Goal: Transaction & Acquisition: Purchase product/service

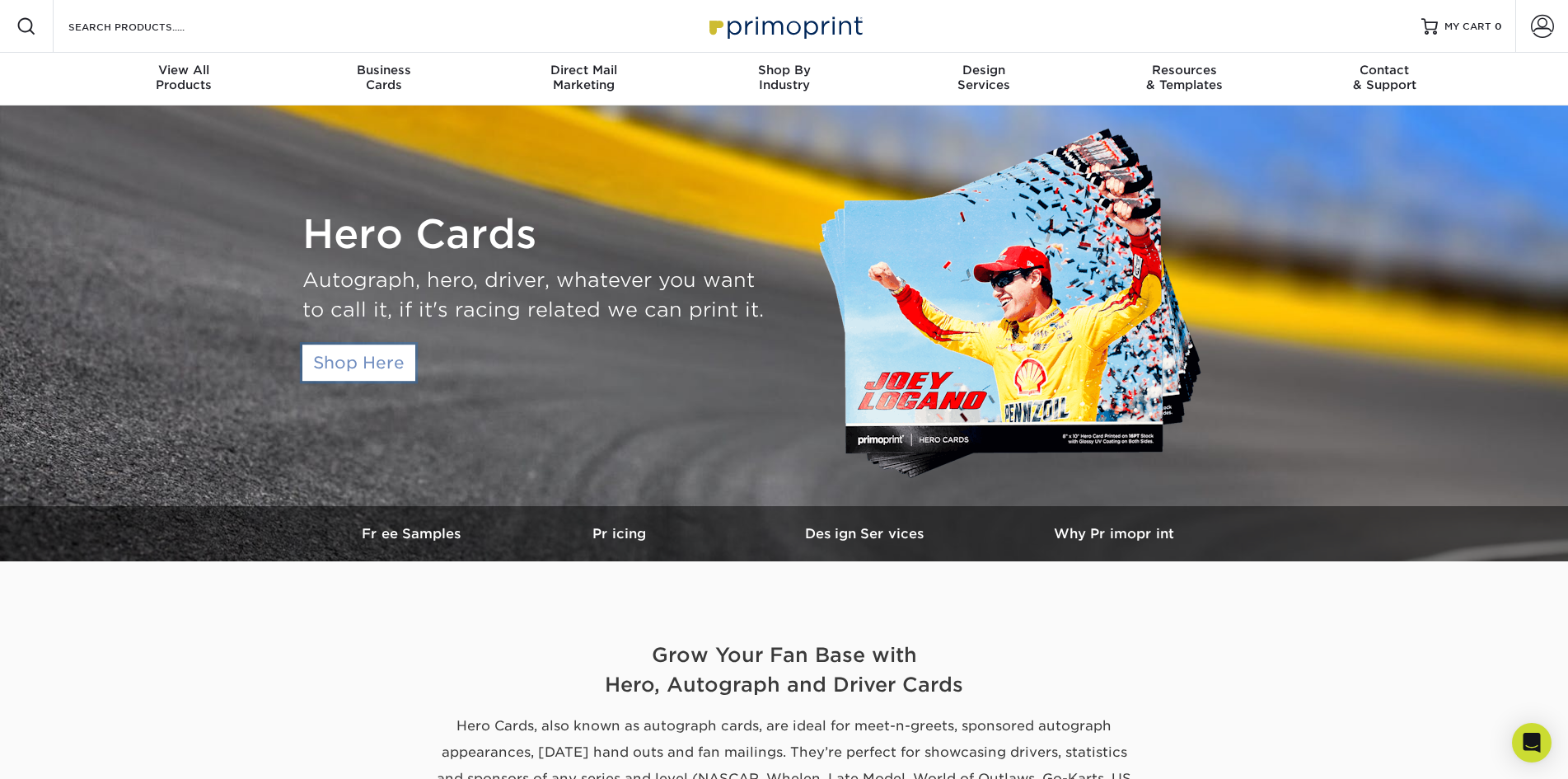
click at [372, 373] on link "Shop Here" at bounding box center [359, 362] width 113 height 36
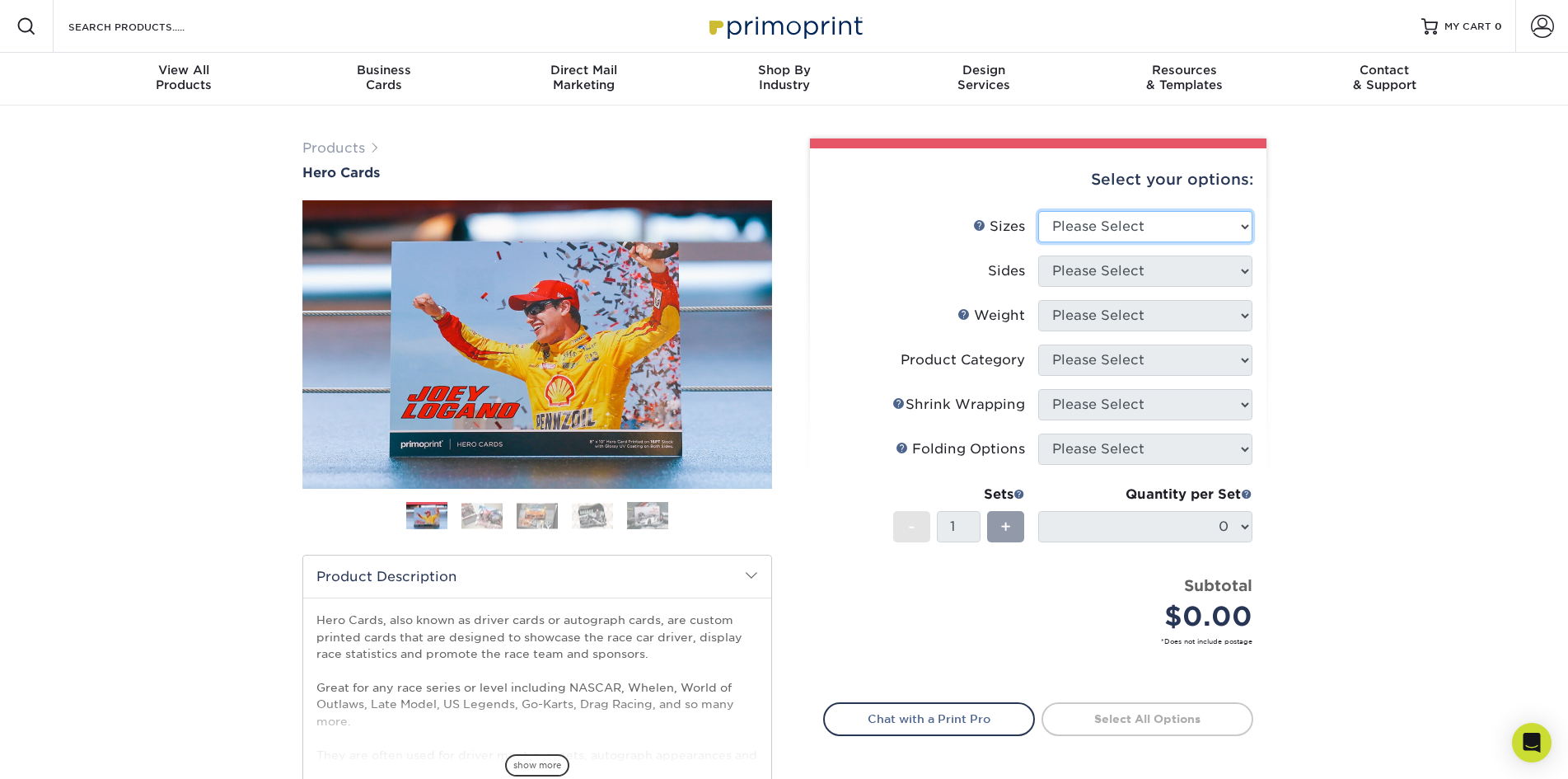
click at [1176, 219] on select "Please Select 1.5" x 7" 4" x 6" 5" x 7" 6" x 8" 6" x 8.5" 6" x 9" 7" x 8.5" 7.5…" at bounding box center [1145, 226] width 214 height 31
select select "5.00x7.00"
click at [1038, 211] on select "Please Select 1.5" x 7" 4" x 6" 5" x 7" 6" x 8" 6" x 8.5" 6" x 9" 7" x 8.5" 7.5…" at bounding box center [1145, 226] width 214 height 31
click at [1107, 282] on select "Please Select Print Both Sides Print Front Only" at bounding box center [1145, 271] width 214 height 31
select select "13abbda7-1d64-4f25-8bb2-c179b224825d"
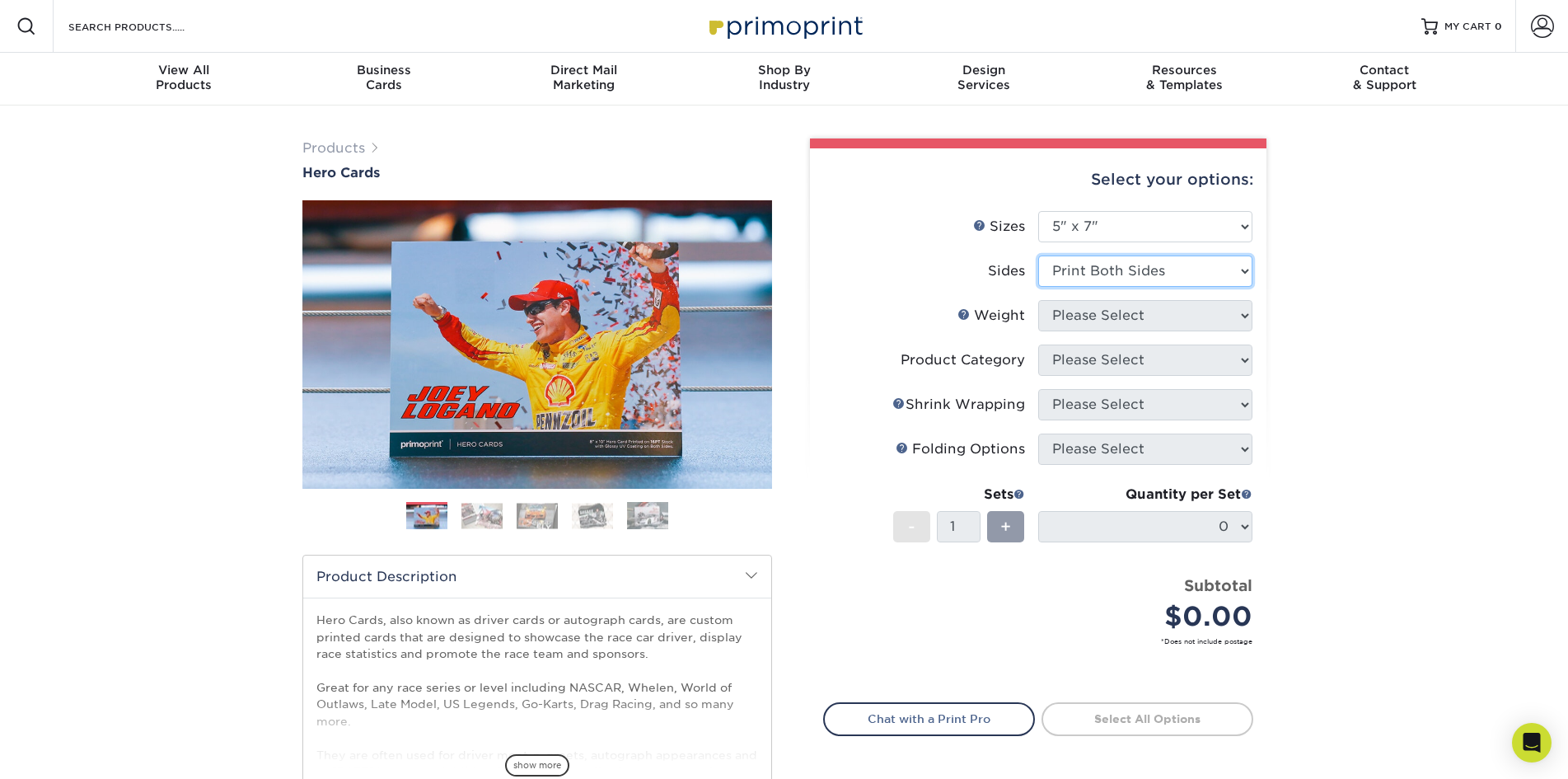
click at [1038, 255] on select "Please Select Print Both Sides Print Front Only" at bounding box center [1145, 271] width 214 height 31
click at [1122, 314] on select "Please Select 14PT 16PT 100LB" at bounding box center [1145, 315] width 214 height 31
click at [1398, 266] on div "Products Hero Cards Previous Next ," at bounding box center [784, 546] width 1568 height 881
click at [962, 317] on link "Weight Help" at bounding box center [964, 314] width 13 height 13
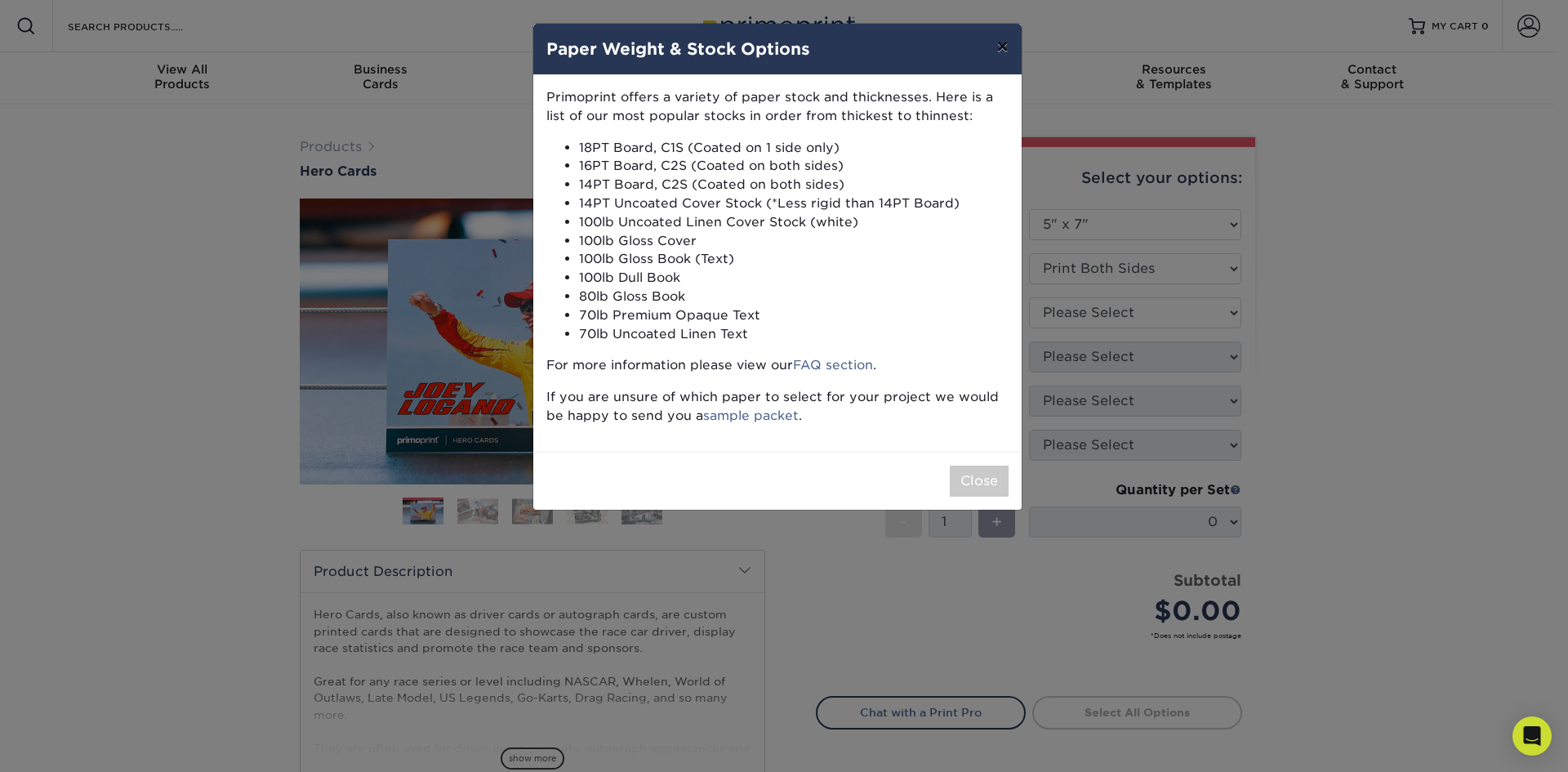
click at [1011, 43] on button "×" at bounding box center [1001, 46] width 37 height 46
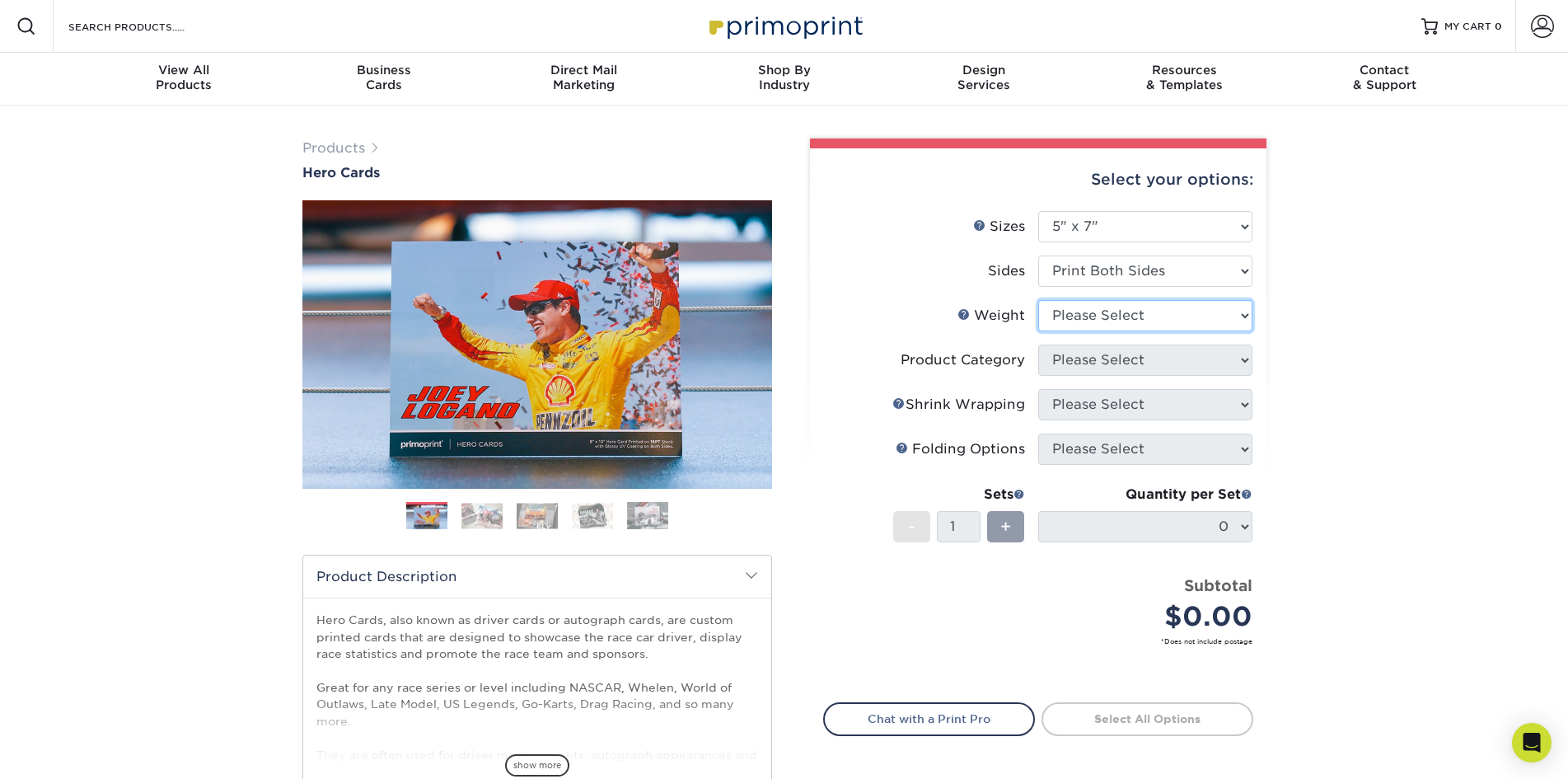
click at [1087, 313] on select "Please Select 14PT 16PT 100LB" at bounding box center [1145, 315] width 214 height 31
select select "16PT"
click at [1038, 300] on select "Please Select 14PT 16PT 100LB" at bounding box center [1145, 315] width 214 height 31
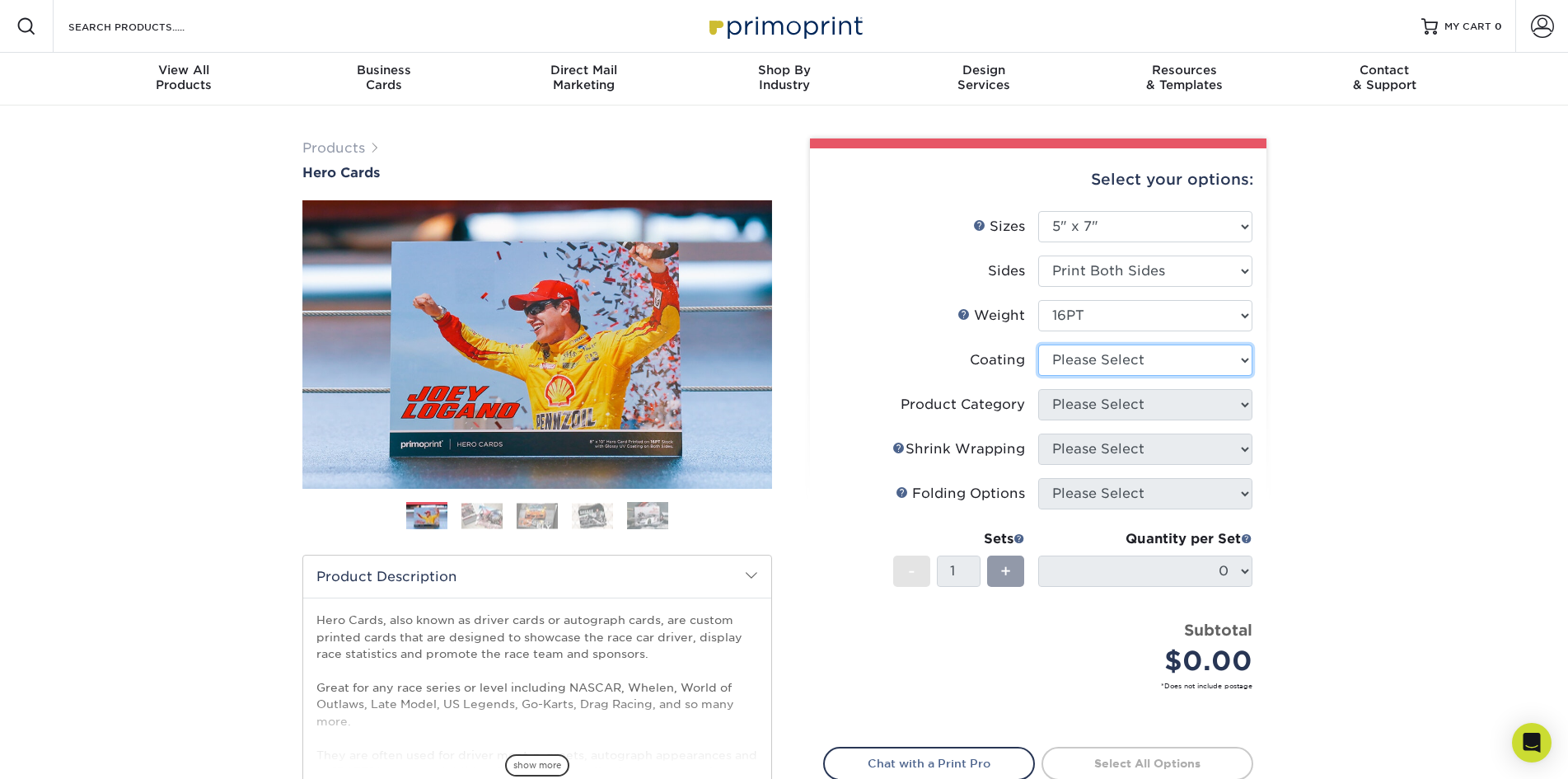
click at [1083, 360] on select at bounding box center [1145, 360] width 214 height 31
click at [1038, 345] on select at bounding box center [1145, 360] width 214 height 31
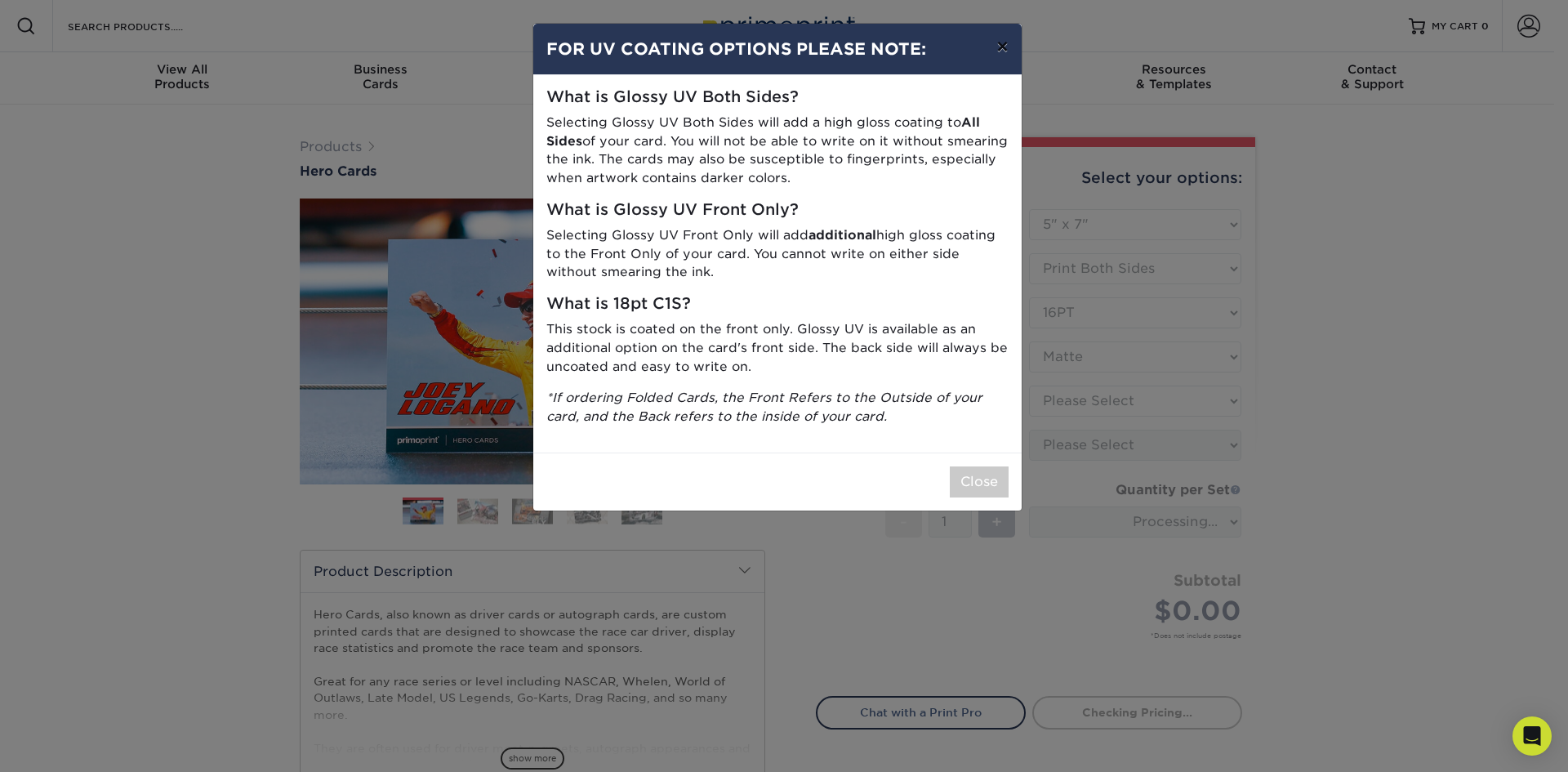
click at [999, 47] on button "×" at bounding box center [1001, 46] width 37 height 46
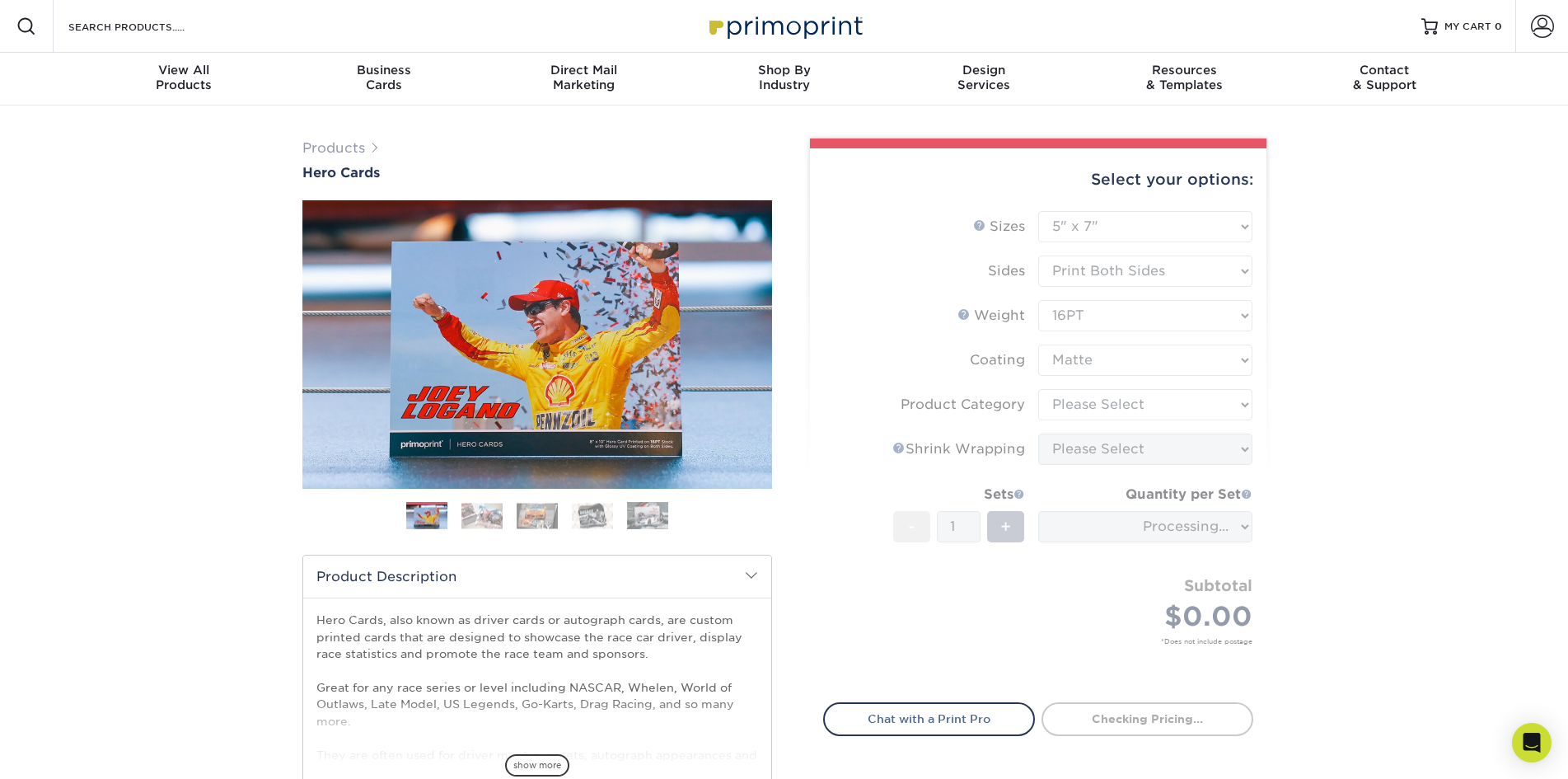
click at [1079, 377] on form "Sizes Help Sizes Please Select 1.5" x 7" 4" x 6" 5" x 7" 6" x 8" 6" x 8.5" 6" x…" at bounding box center [1038, 447] width 430 height 472
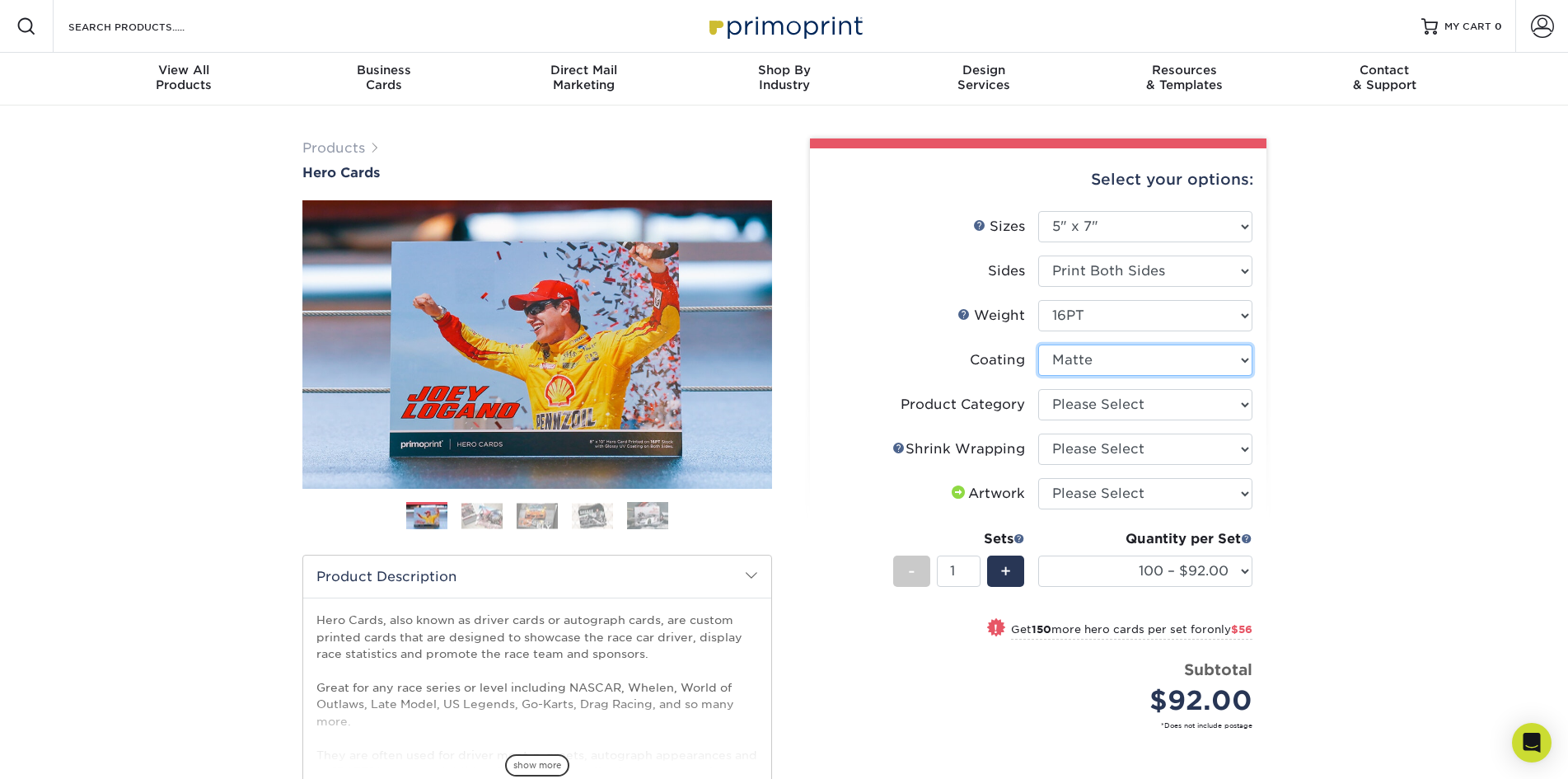
click at [1075, 366] on select at bounding box center [1145, 360] width 214 height 31
click at [1038, 345] on select at bounding box center [1145, 360] width 214 height 31
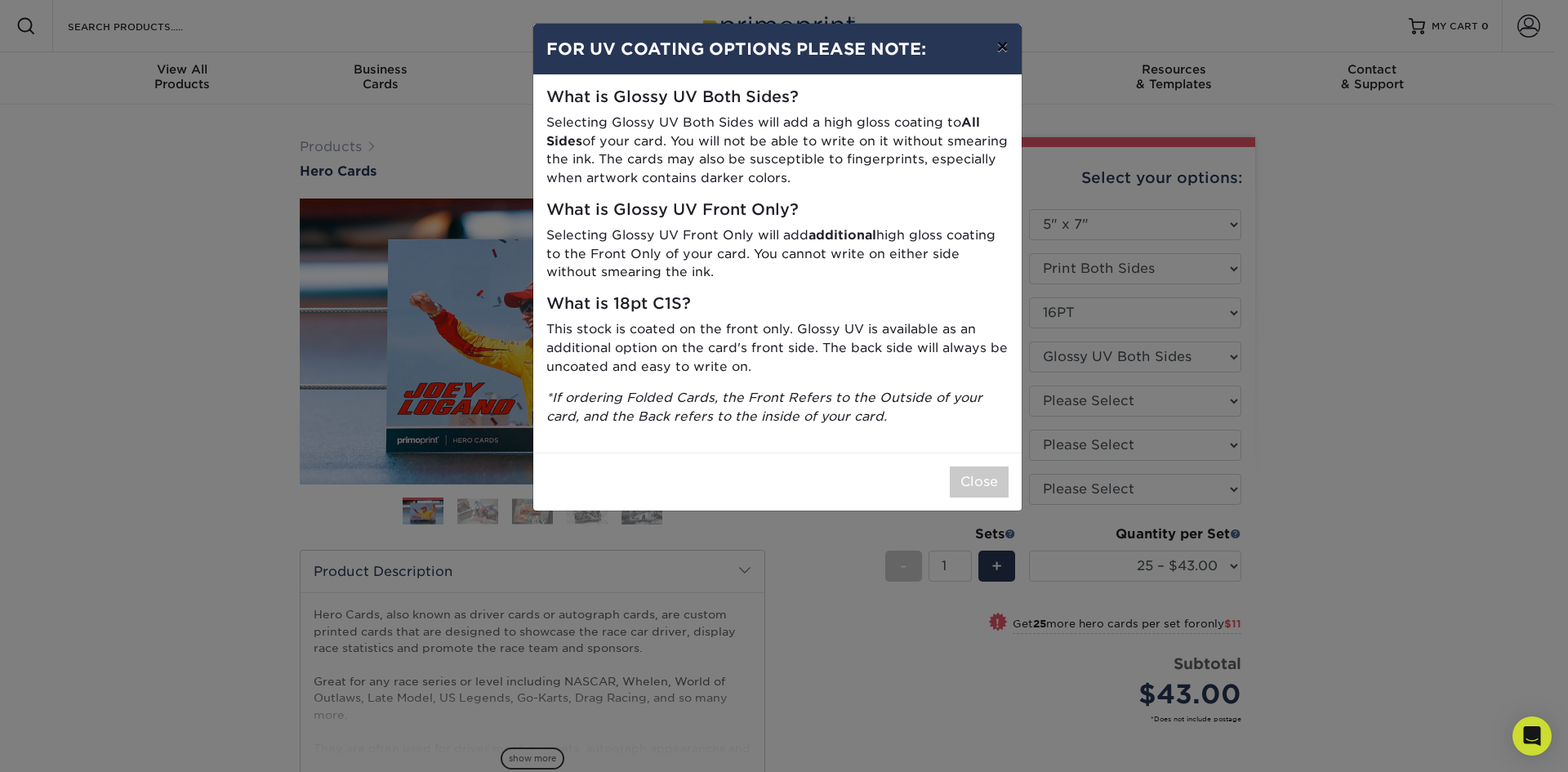
click at [1003, 42] on button "×" at bounding box center [1001, 46] width 37 height 46
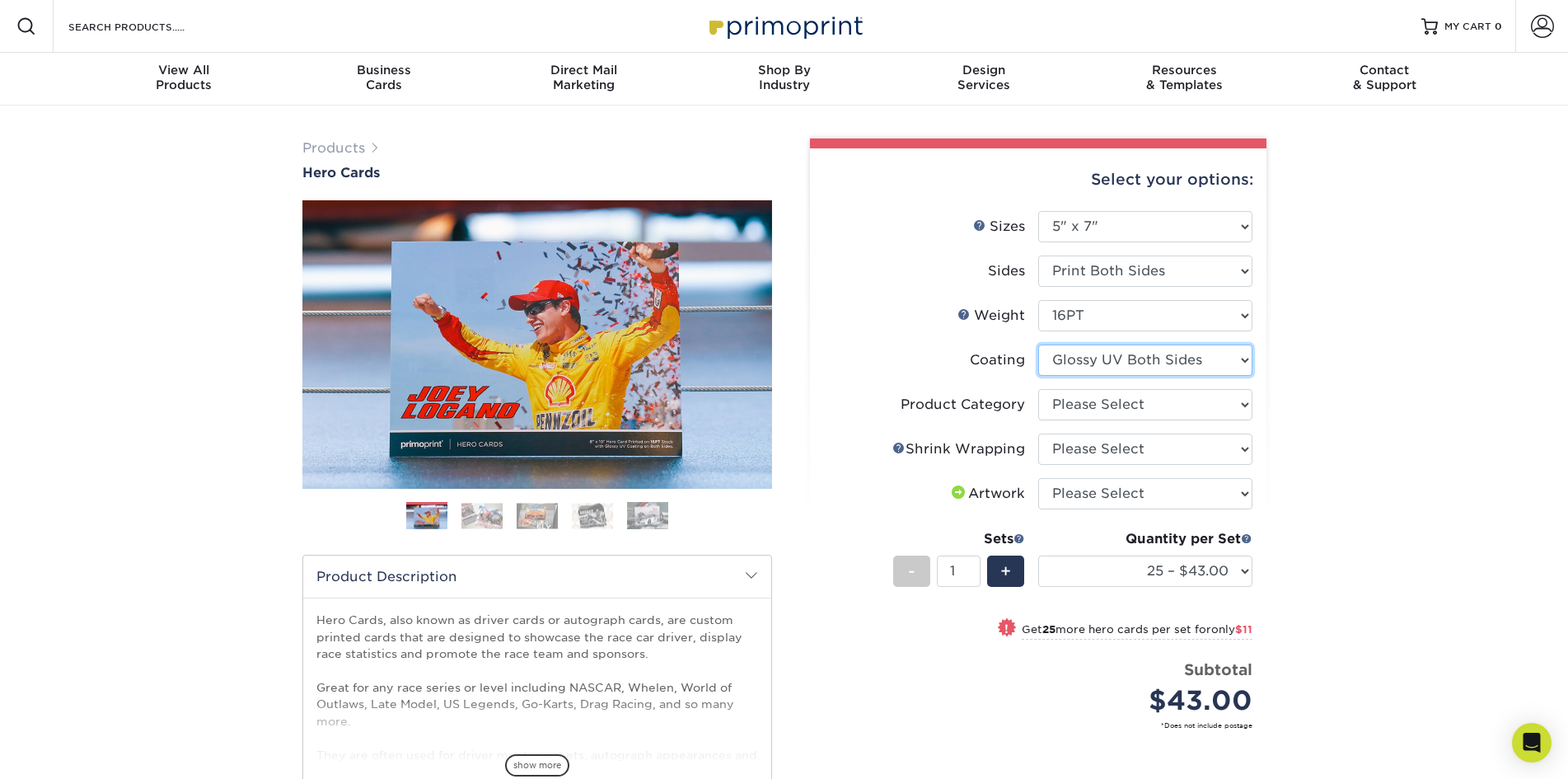
click at [1118, 361] on select at bounding box center [1145, 360] width 214 height 31
select select "121bb7b5-3b4d-429f-bd8d-bbf80e953313"
click at [1038, 345] on select at bounding box center [1145, 360] width 214 height 31
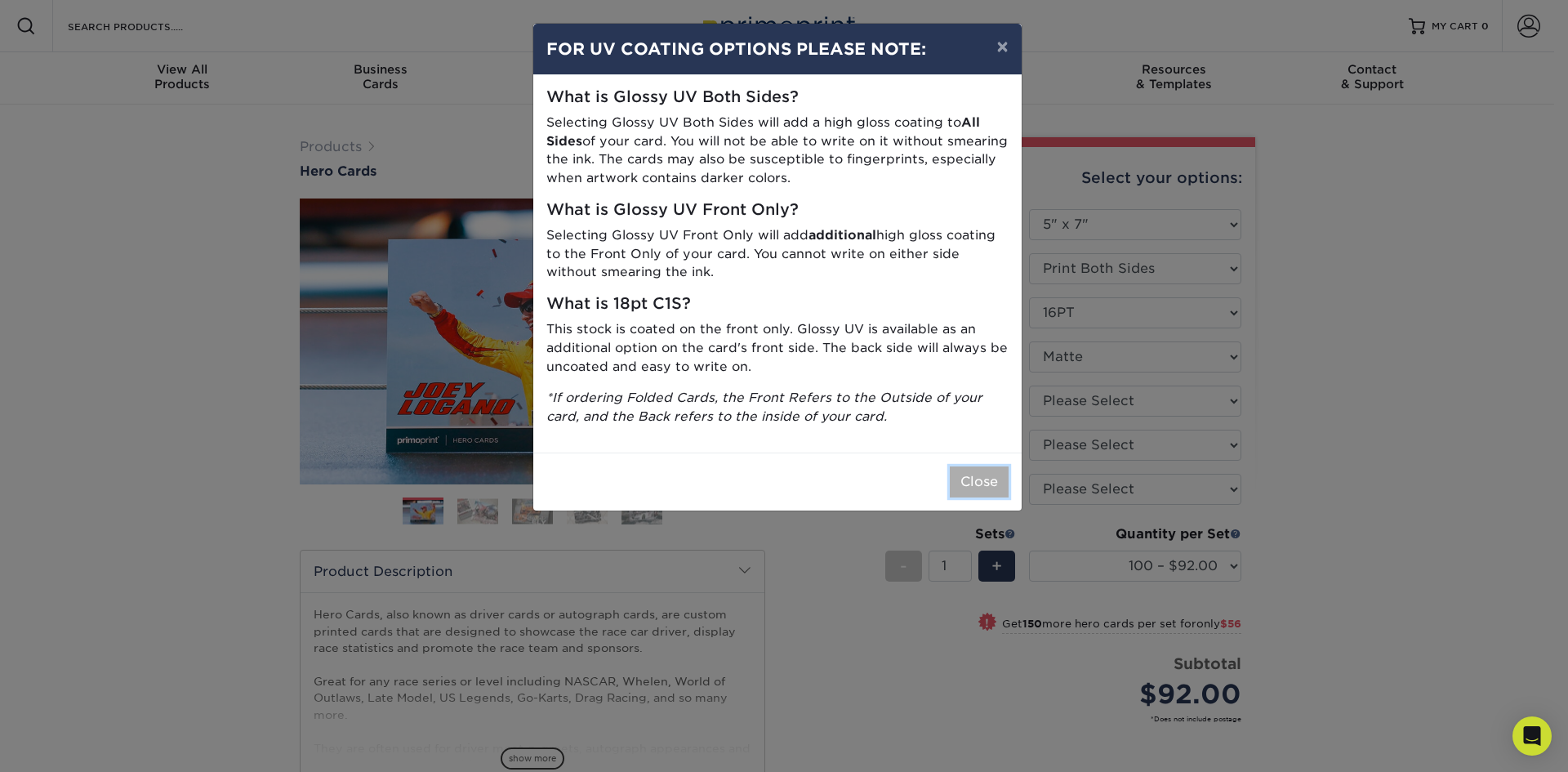
click at [970, 481] on button "Close" at bounding box center [979, 481] width 59 height 31
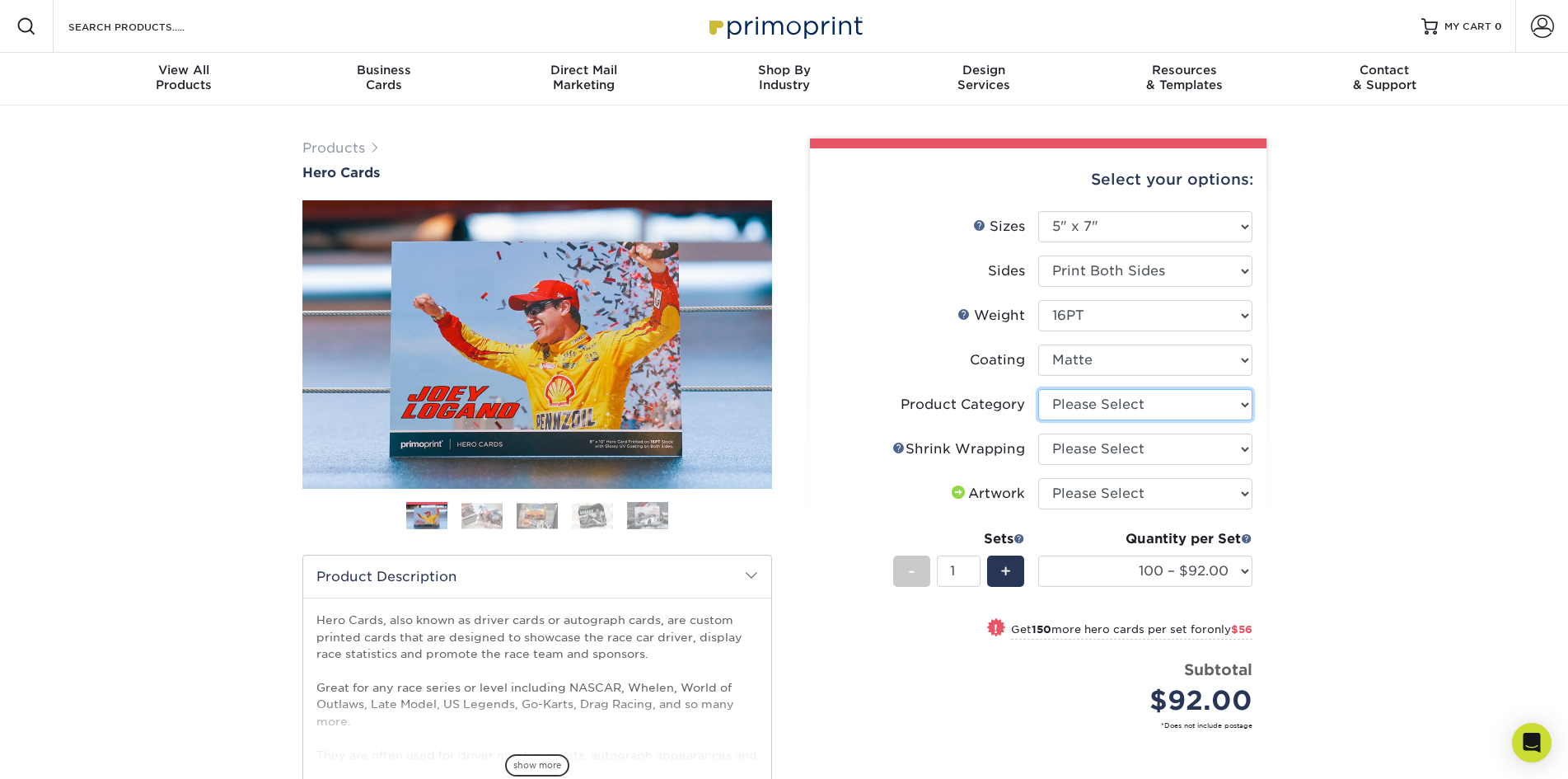
click at [1135, 407] on select "Please Select Postcards" at bounding box center [1145, 404] width 214 height 31
select select "9b7272e0-d6c8-4c3c-8e97-d3a1bcdab858"
click at [1038, 389] on select "Please Select Postcards" at bounding box center [1145, 404] width 214 height 31
click at [1125, 448] on select "Please Select No Shrink Wrapping Shrink Wrap 100 Per Package Shrink Wrap 50 Per…" at bounding box center [1145, 449] width 214 height 31
select select "c8749376-e7da-41d0-b3dc-647faf84d907"
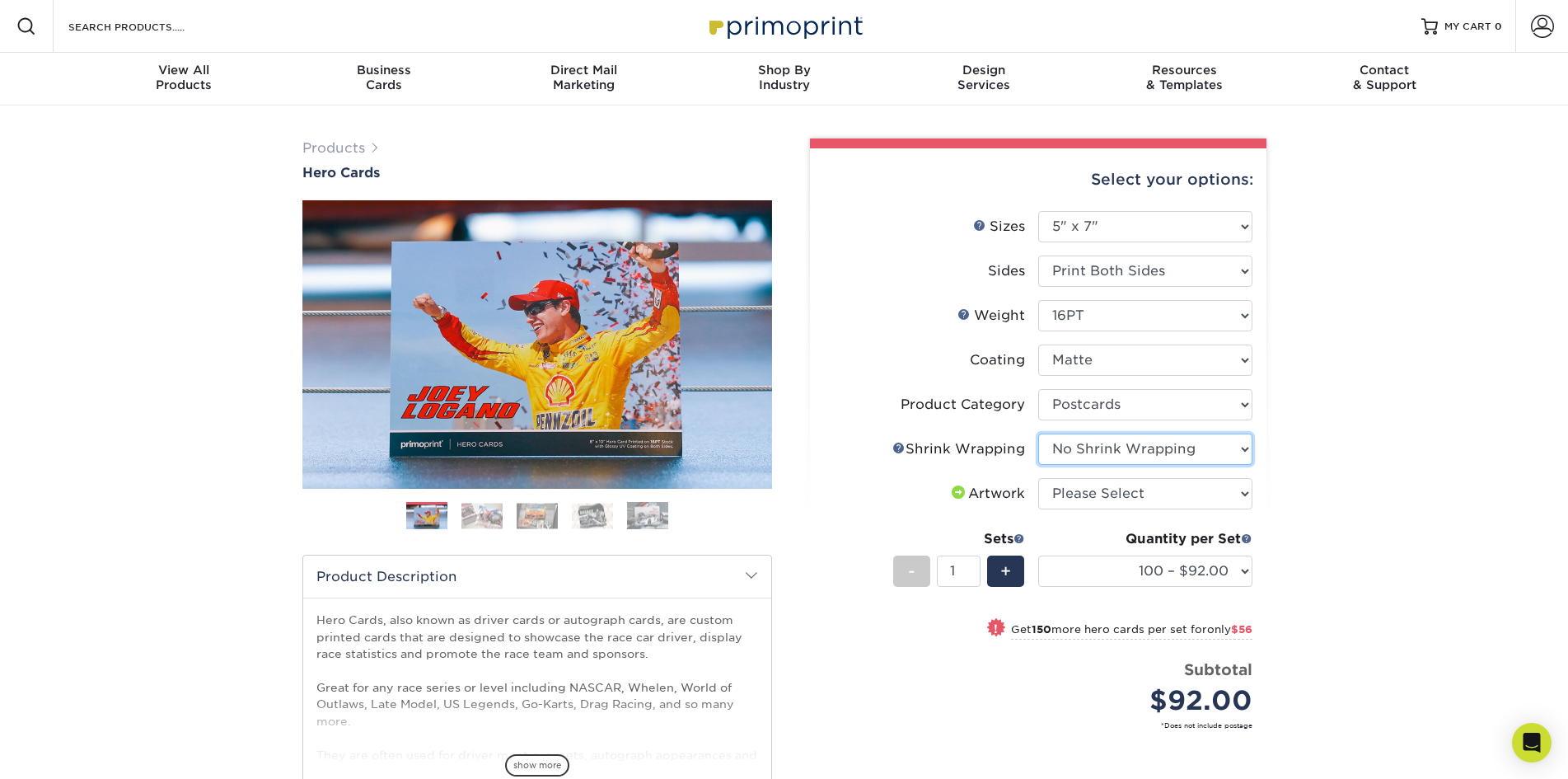
click at [1038, 434] on select "Please Select No Shrink Wrapping Shrink Wrap 100 Per Package Shrink Wrap 50 Per…" at bounding box center [1145, 449] width 214 height 31
click at [1117, 498] on select "Please Select I will upload files I need a design - $150" at bounding box center [1145, 493] width 214 height 31
select select "upload"
click at [1038, 478] on select "Please Select I will upload files I need a design - $150" at bounding box center [1145, 493] width 214 height 31
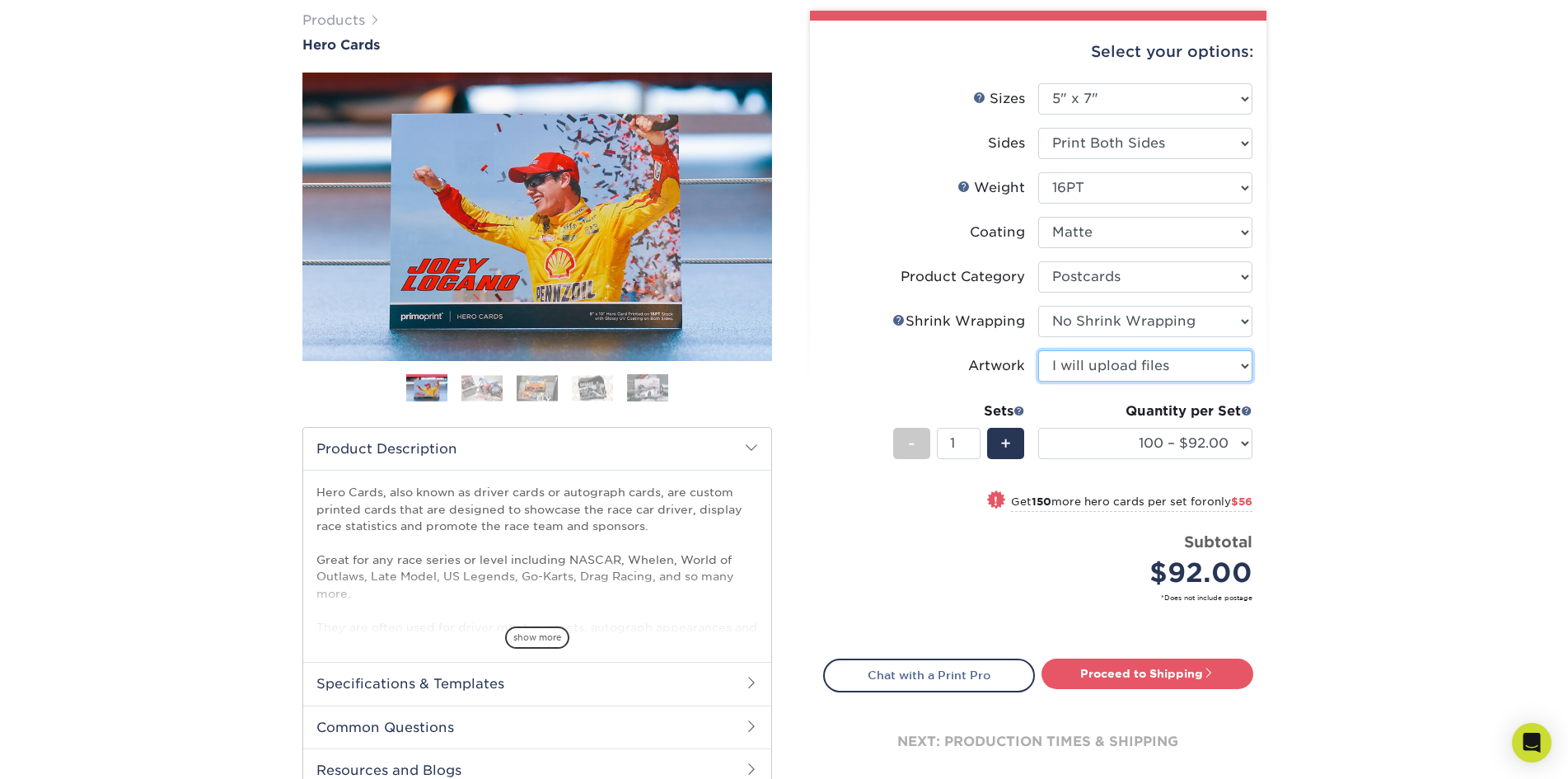
scroll to position [165, 0]
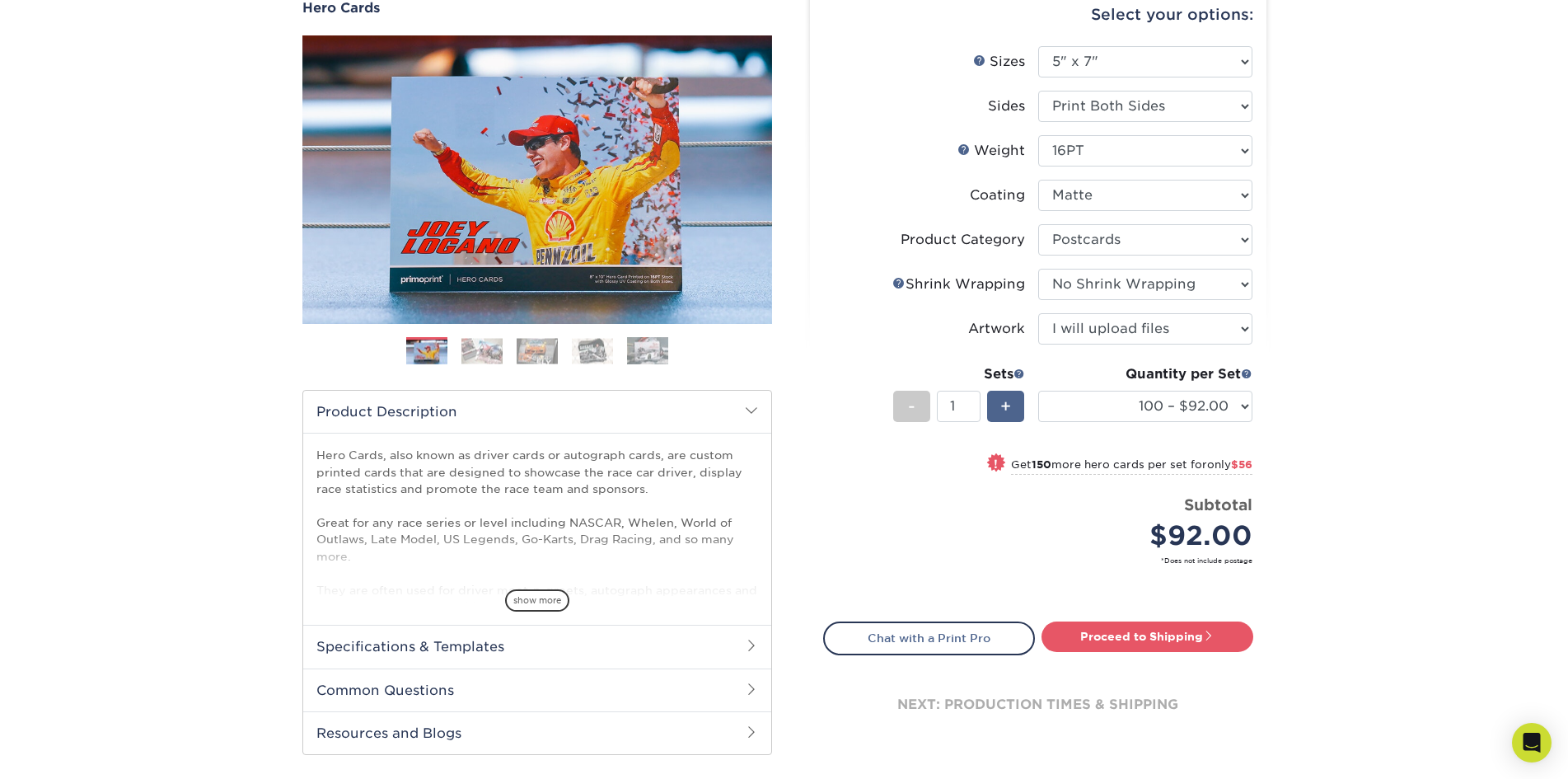
click at [1001, 409] on span "+" at bounding box center [1005, 406] width 11 height 24
type input "2"
click at [991, 464] on span "!" at bounding box center [993, 464] width 4 height 18
select select "250 – $148.00"
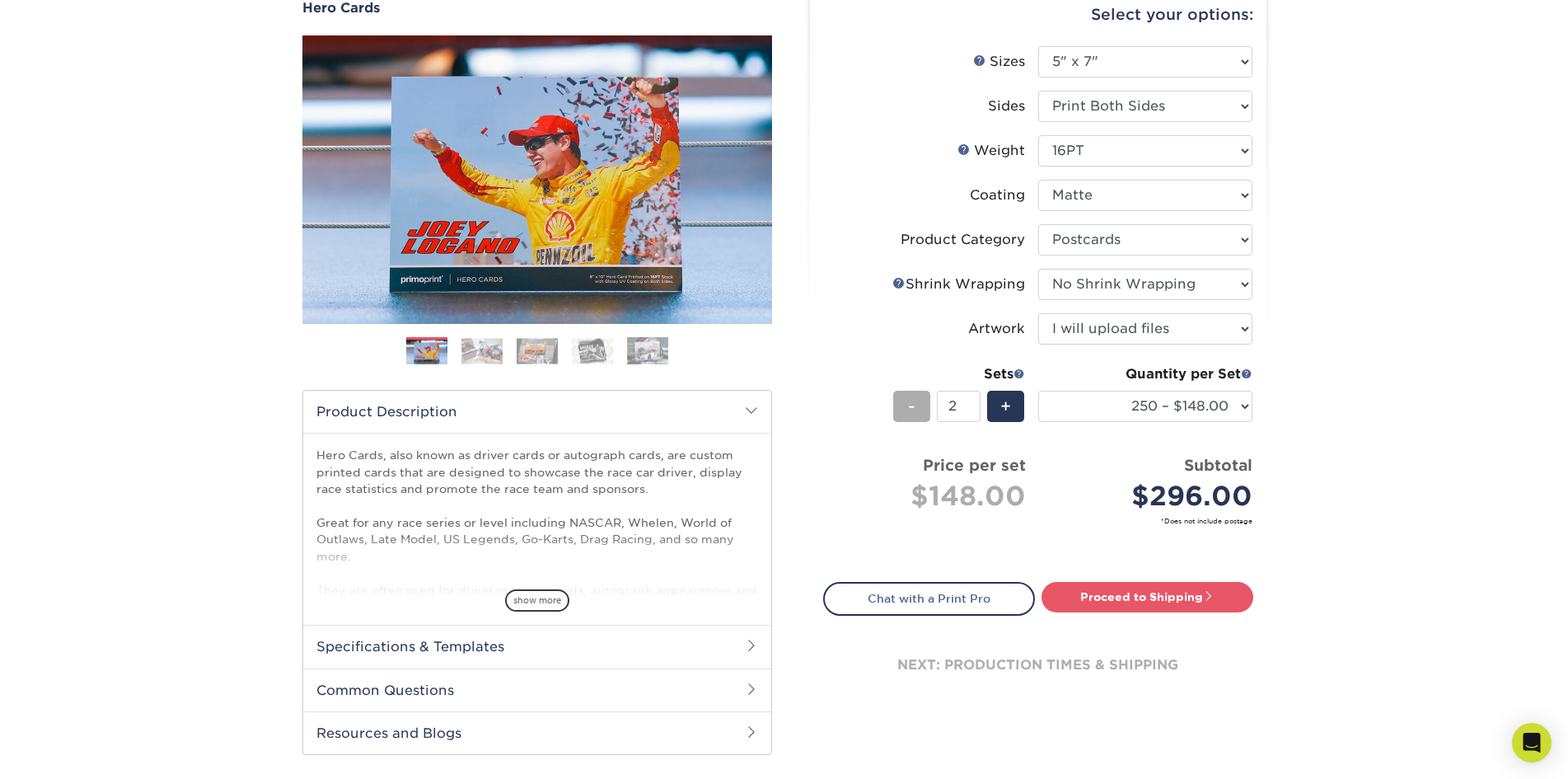
click at [905, 397] on div "-" at bounding box center [912, 406] width 37 height 31
type input "1"
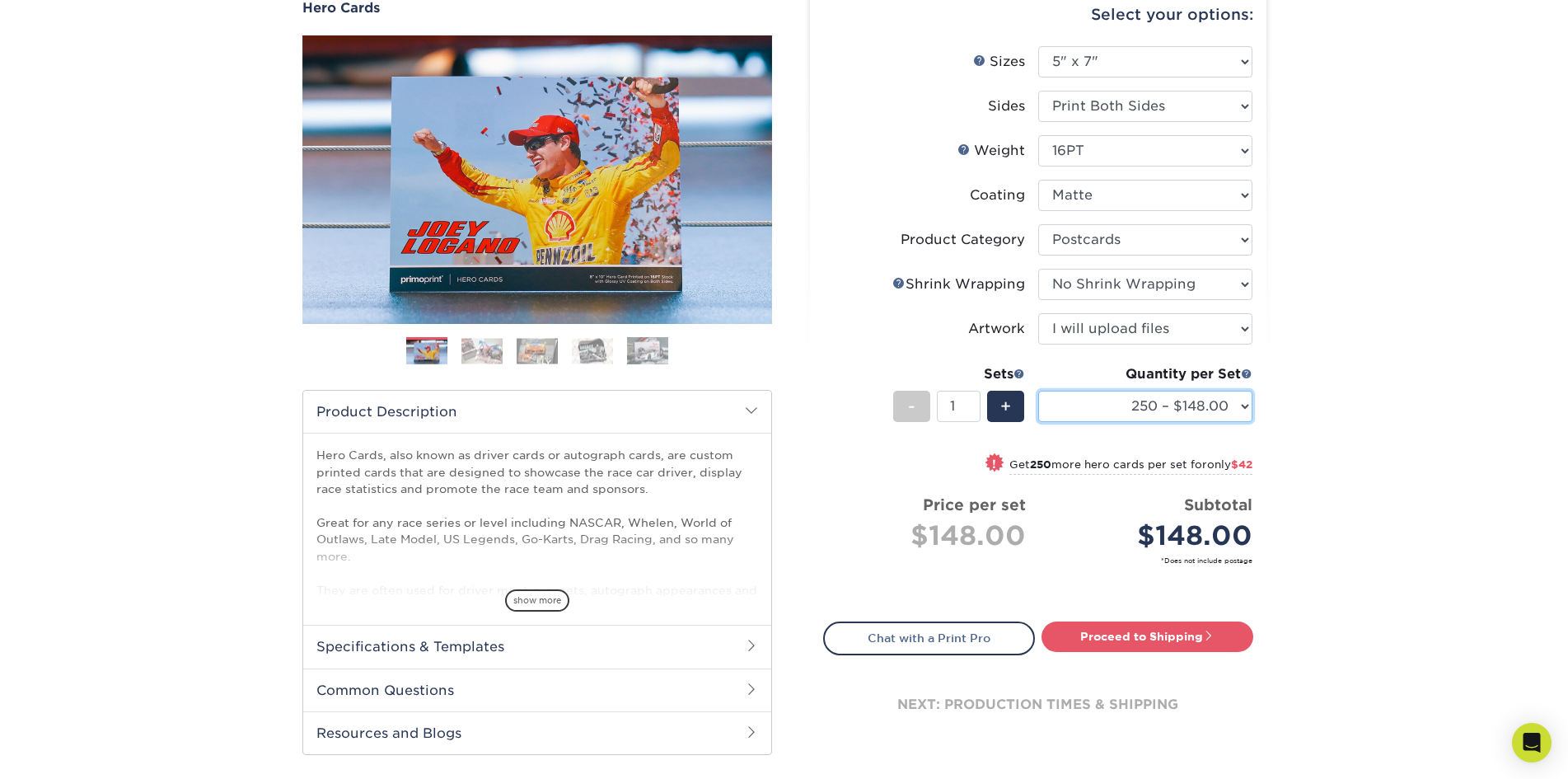
click at [1203, 392] on select "100 – $92.00 250 – $148.00 500 – $190.00 1000 – $213.00 2500 – $345.00 5000 – $…" at bounding box center [1145, 406] width 214 height 31
click at [1038, 391] on select "100 – $92.00 250 – $148.00 500 – $190.00 1000 – $213.00 2500 – $345.00 5000 – $…" at bounding box center [1145, 406] width 214 height 31
click at [991, 466] on span at bounding box center [996, 462] width 23 height 23
select select "250 – $148.00"
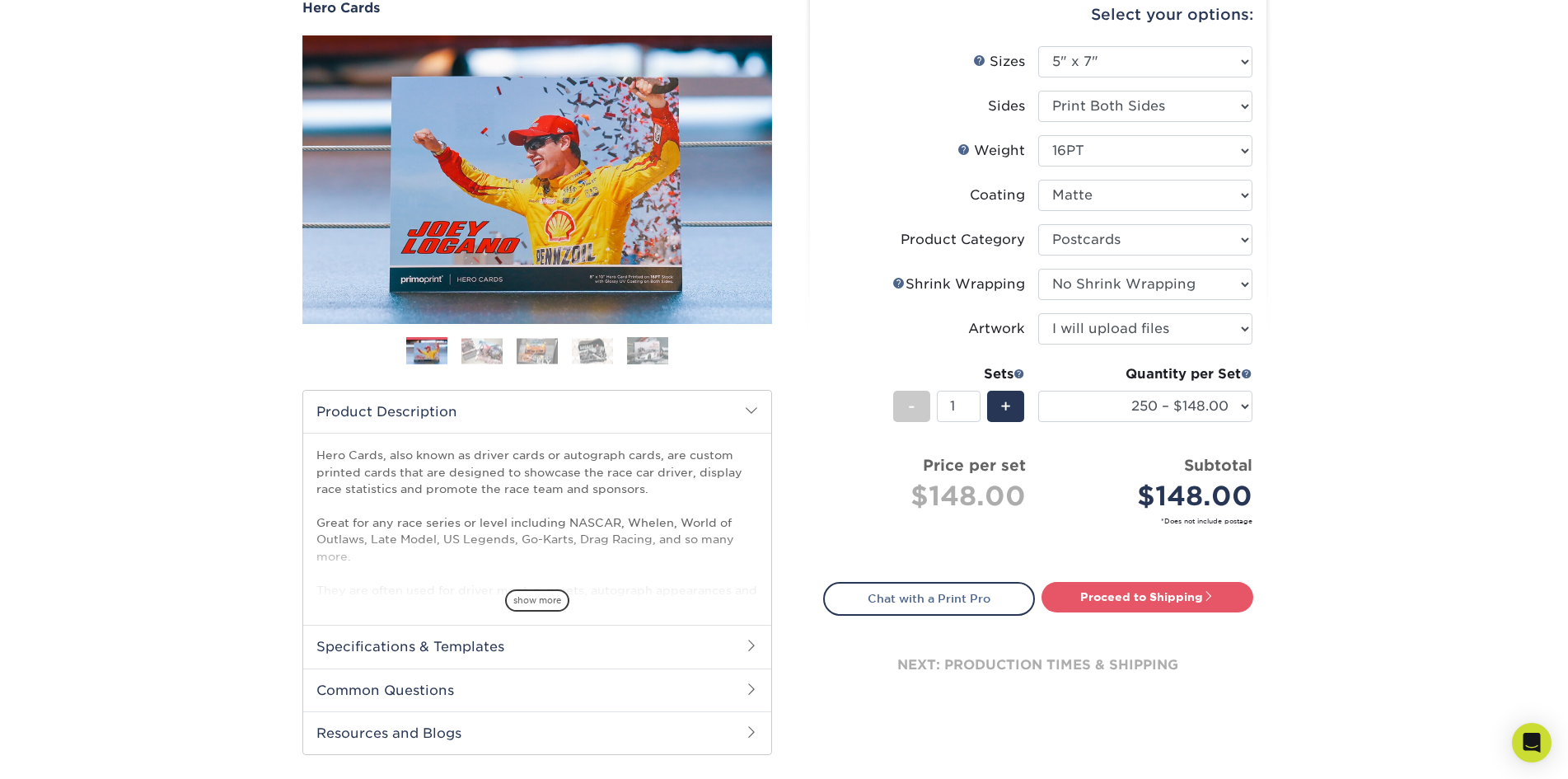
click at [590, 354] on img at bounding box center [592, 350] width 41 height 25
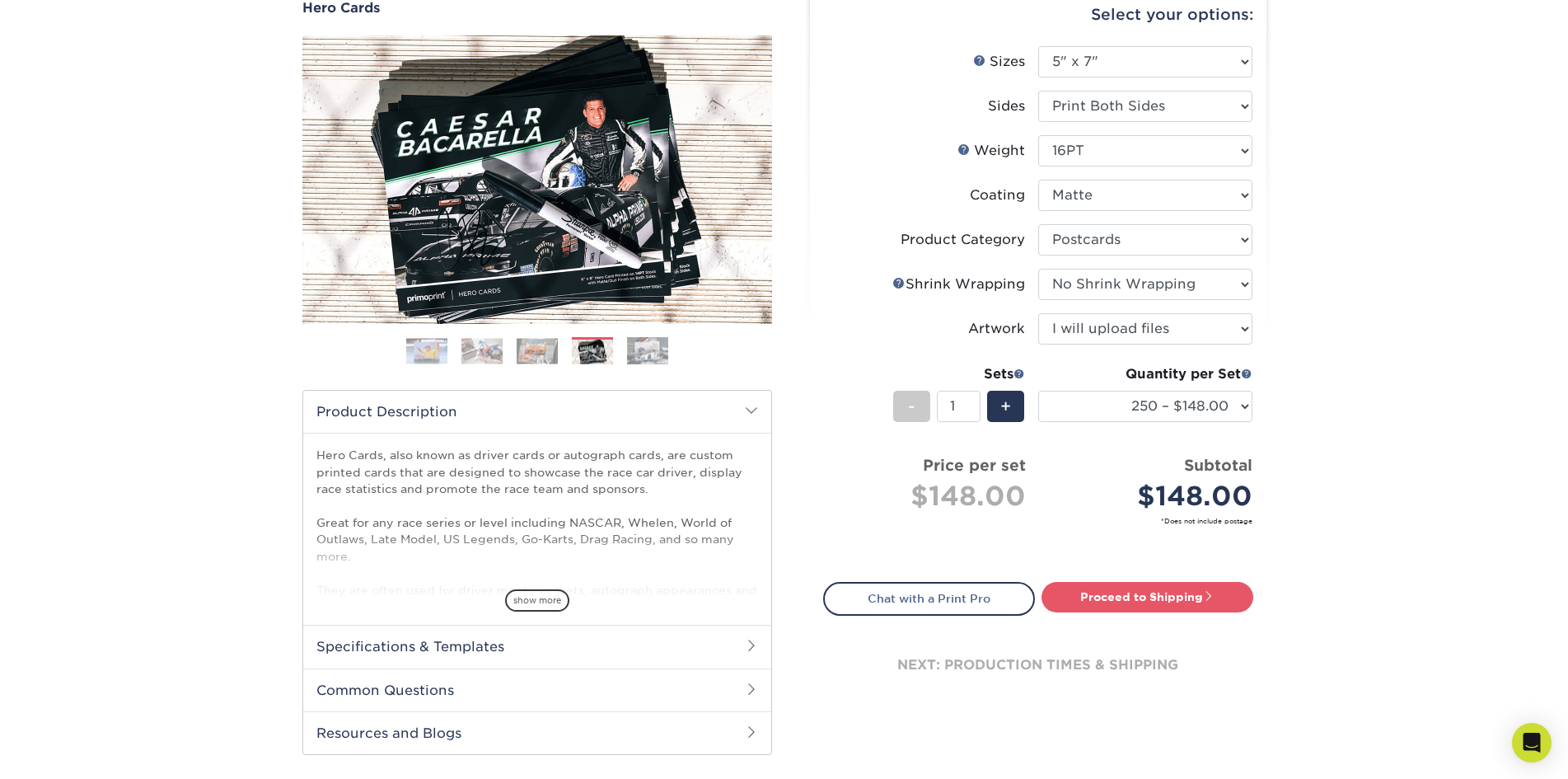
click at [651, 355] on img at bounding box center [648, 350] width 41 height 29
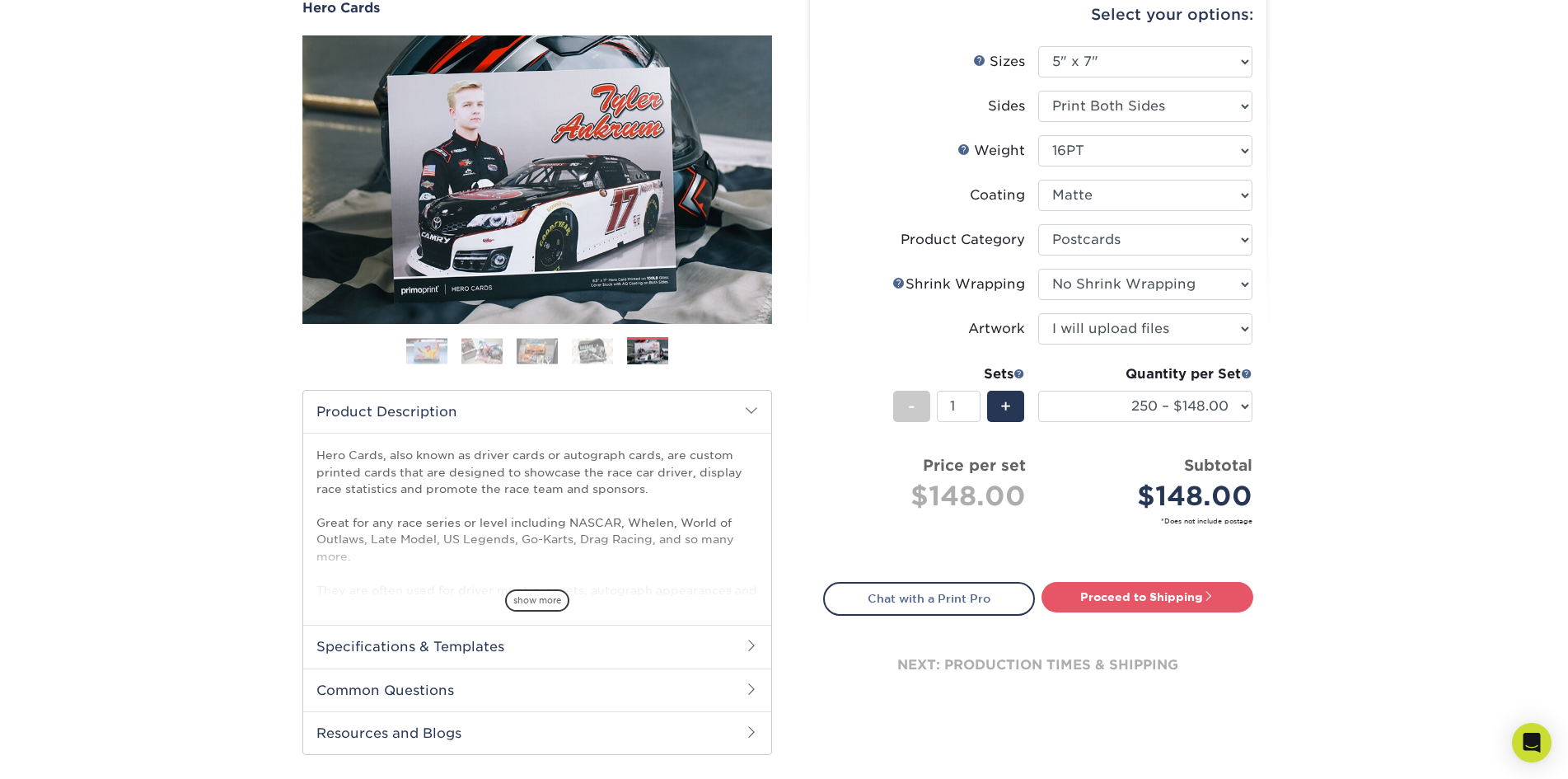
click at [507, 365] on ol at bounding box center [537, 356] width 469 height 39
click at [469, 351] on img at bounding box center [481, 350] width 41 height 25
